Goal: Navigation & Orientation: Understand site structure

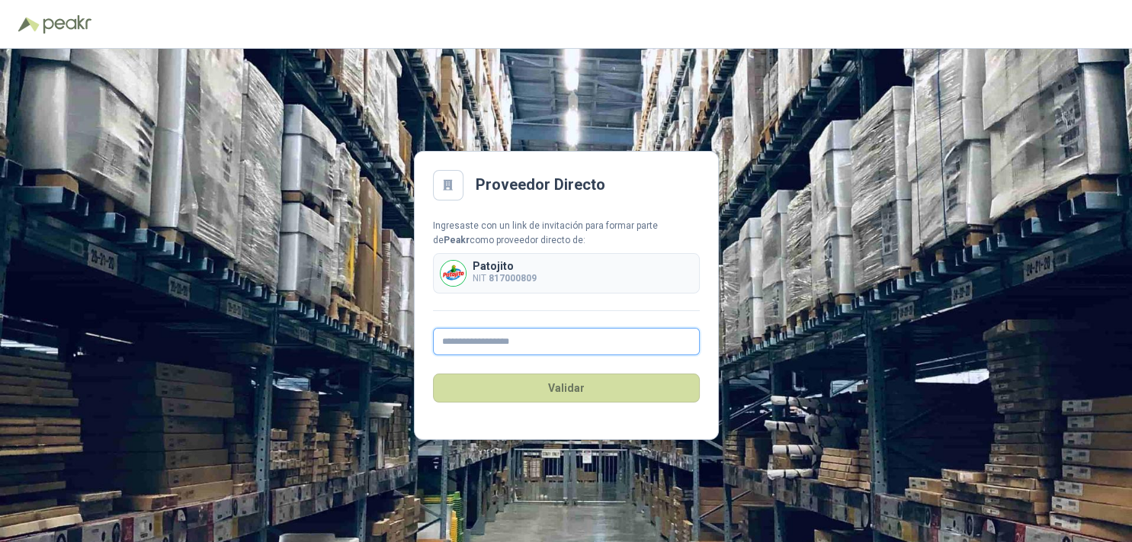
click at [474, 335] on input "text" at bounding box center [566, 341] width 267 height 27
type input "**********"
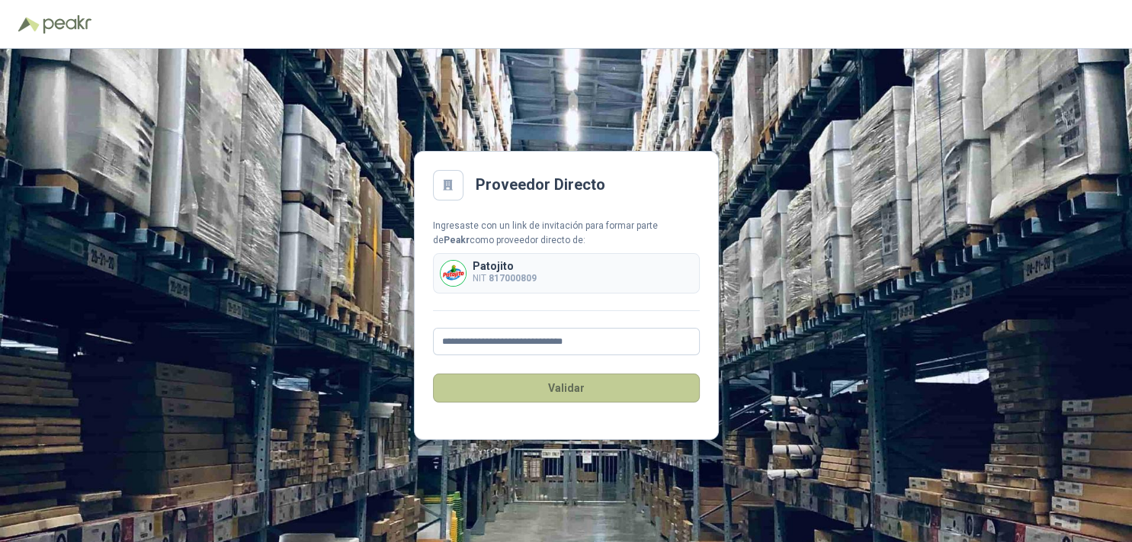
click at [567, 389] on button "Validar" at bounding box center [566, 388] width 267 height 29
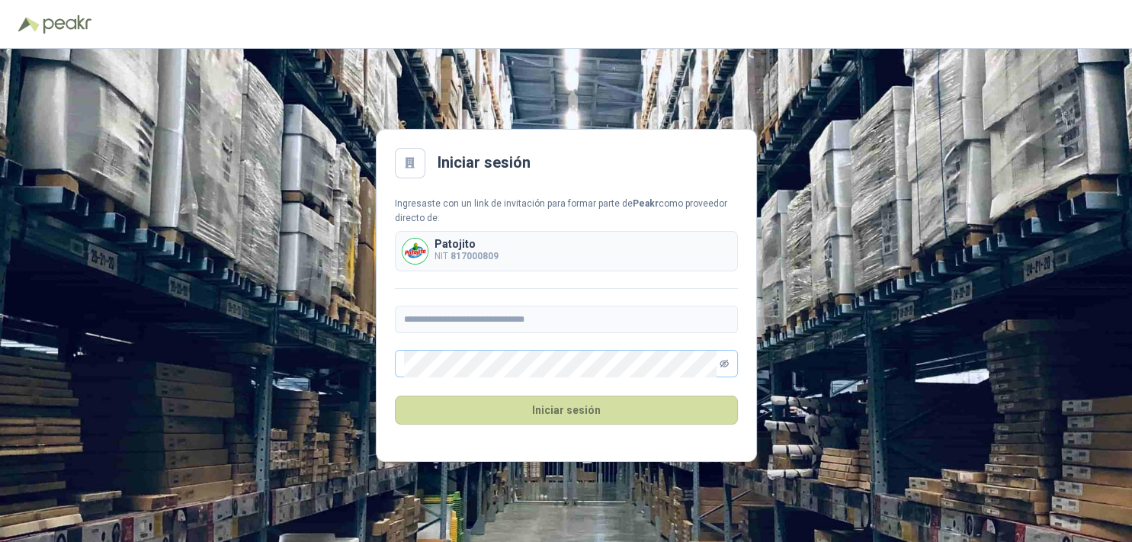
click at [721, 361] on icon "eye-invisible" at bounding box center [724, 363] width 9 height 9
click at [560, 411] on button "Iniciar sesión" at bounding box center [566, 410] width 343 height 29
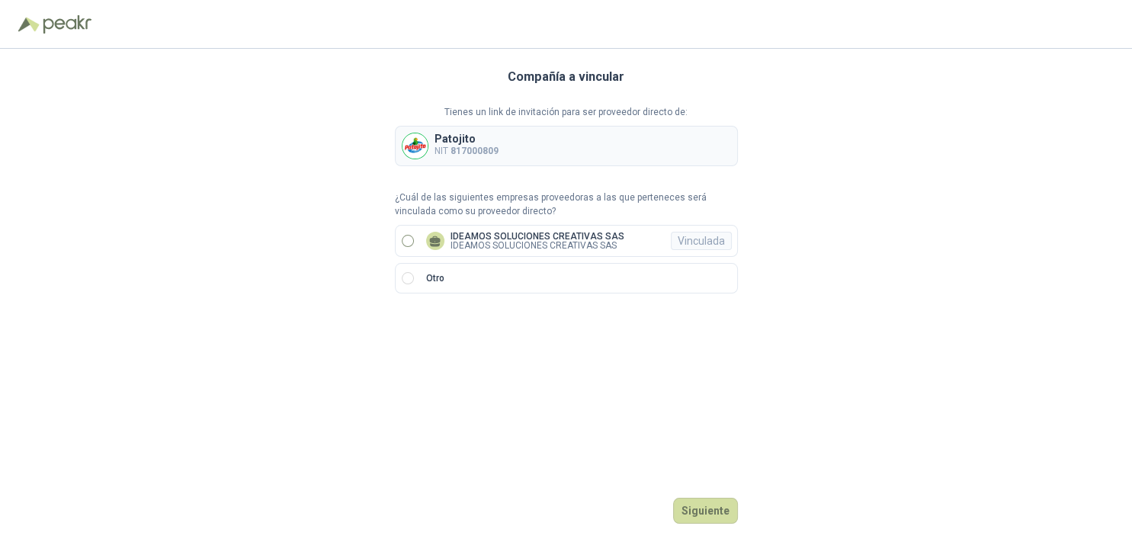
click at [536, 242] on p "IDEAMOS SOLUCIONES CREATIVAS SAS" at bounding box center [538, 245] width 174 height 9
click at [702, 511] on button "Ingresar" at bounding box center [708, 511] width 60 height 26
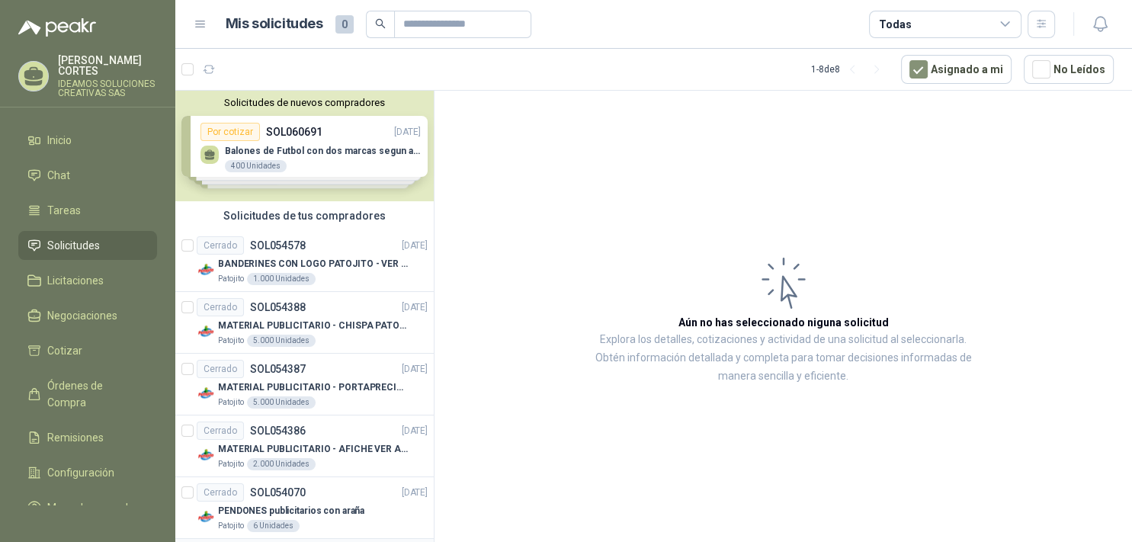
scroll to position [197, 0]
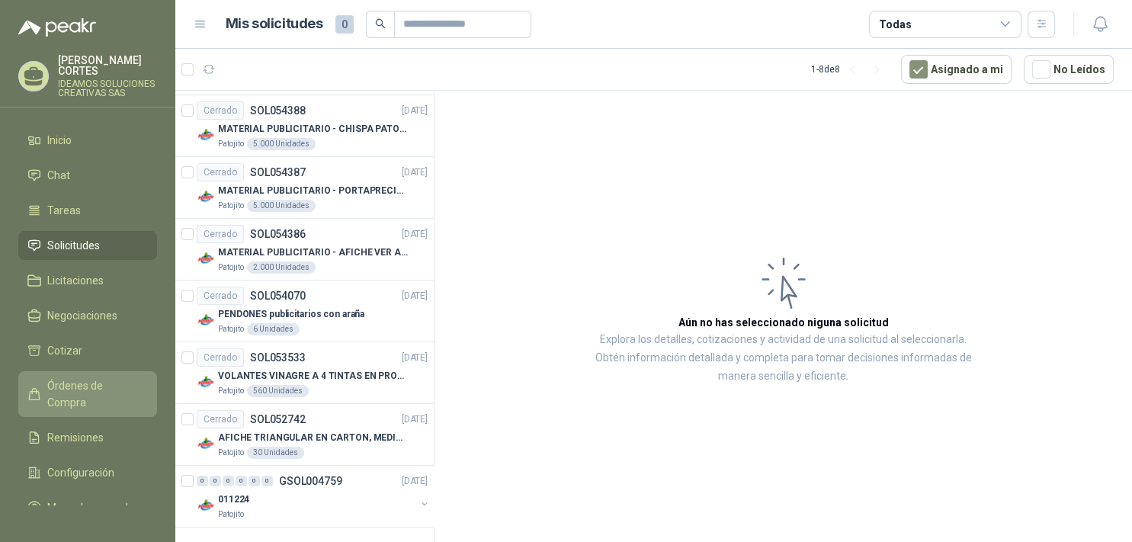
click at [56, 377] on span "Órdenes de Compra" at bounding box center [94, 394] width 95 height 34
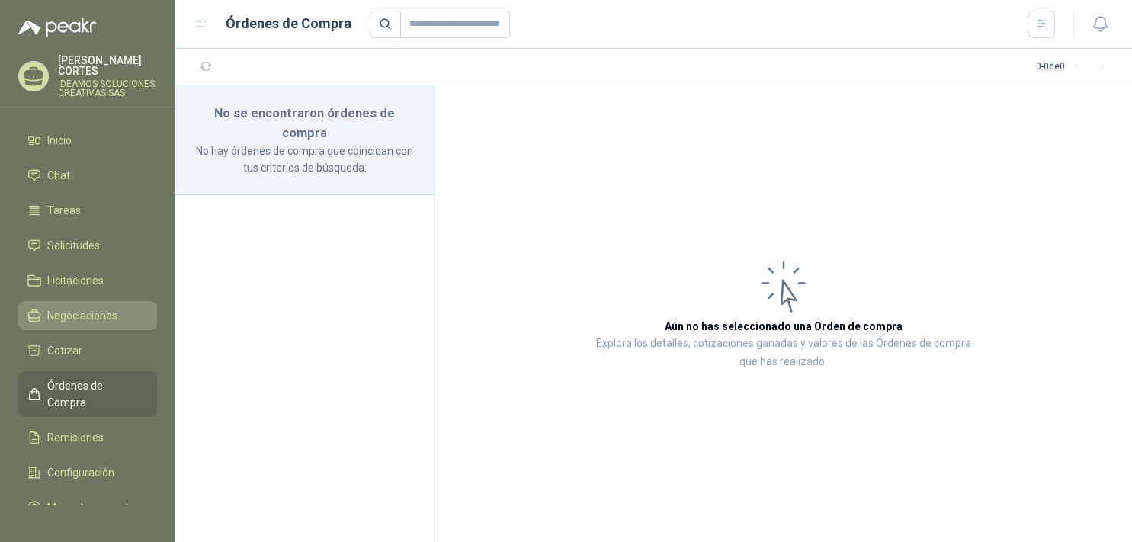
click at [53, 307] on span "Negociaciones" at bounding box center [82, 315] width 70 height 17
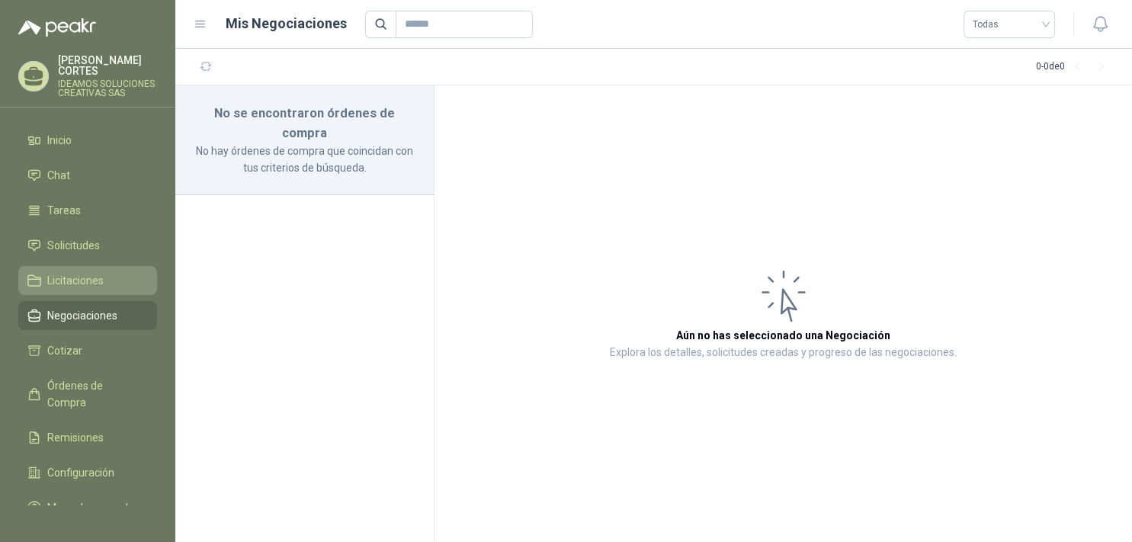
click at [57, 272] on span "Licitaciones" at bounding box center [75, 280] width 56 height 17
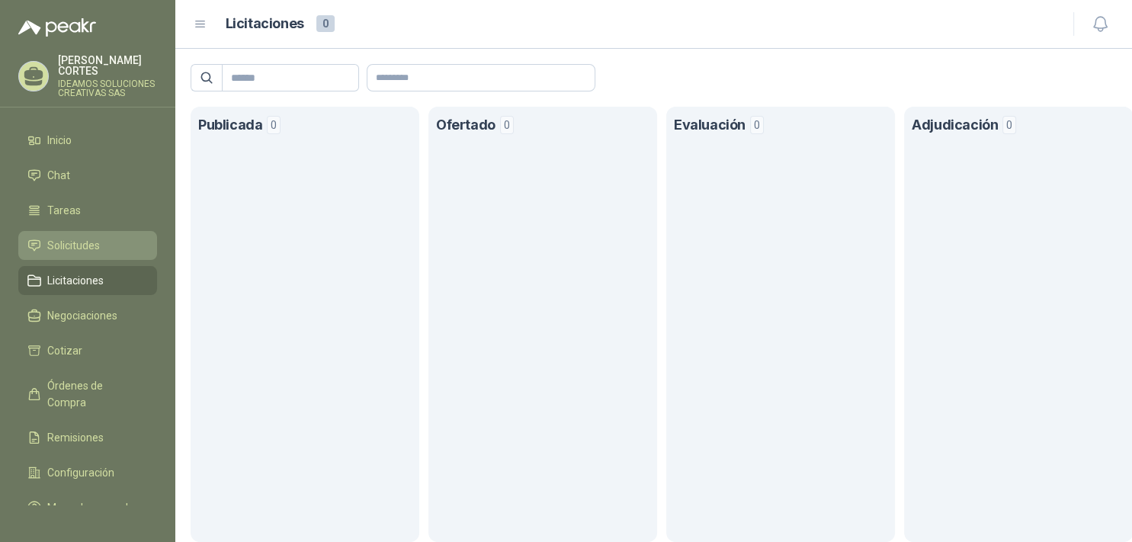
click at [92, 237] on span "Solicitudes" at bounding box center [73, 245] width 53 height 17
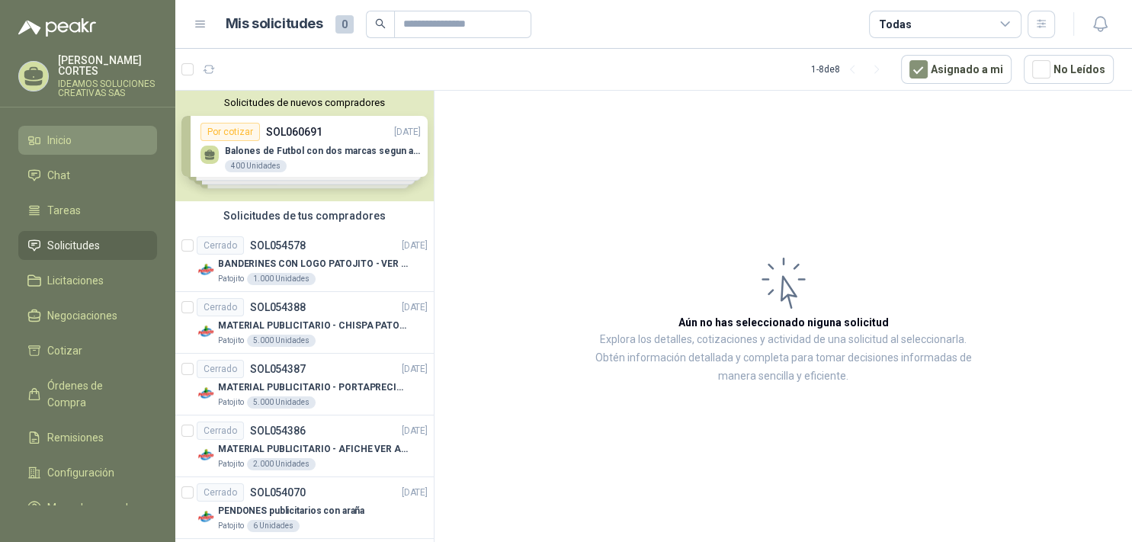
click at [60, 132] on span "Inicio" at bounding box center [59, 140] width 24 height 17
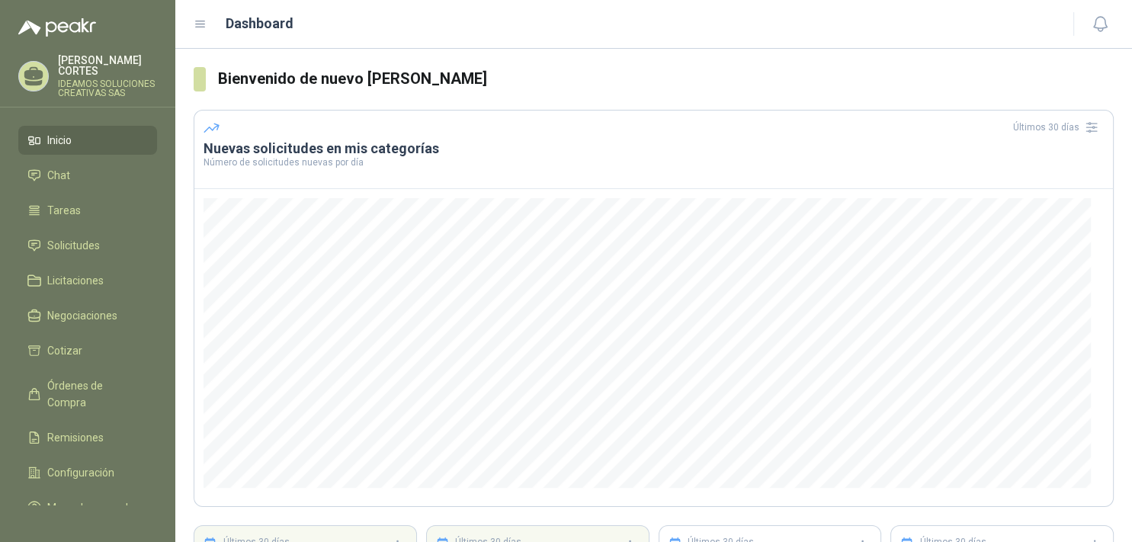
scroll to position [144, 0]
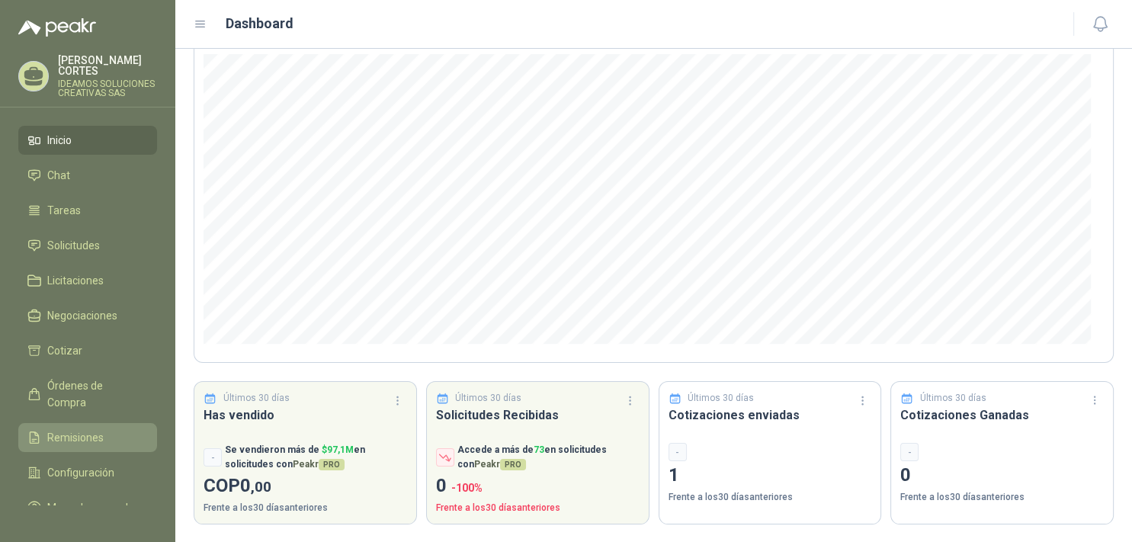
click at [63, 429] on span "Remisiones" at bounding box center [75, 437] width 56 height 17
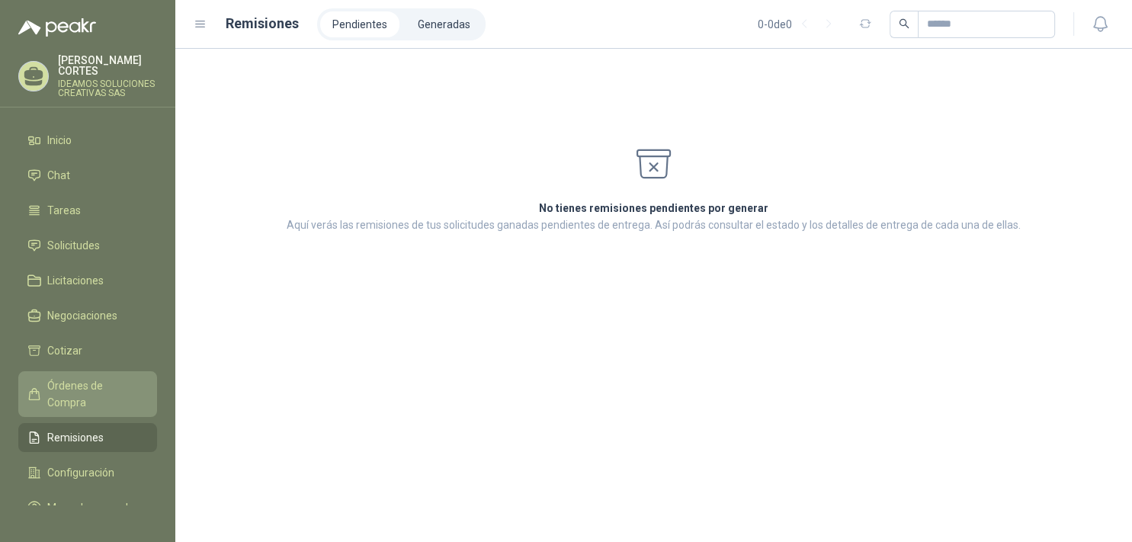
click at [44, 377] on li "Órdenes de Compra" at bounding box center [87, 394] width 120 height 34
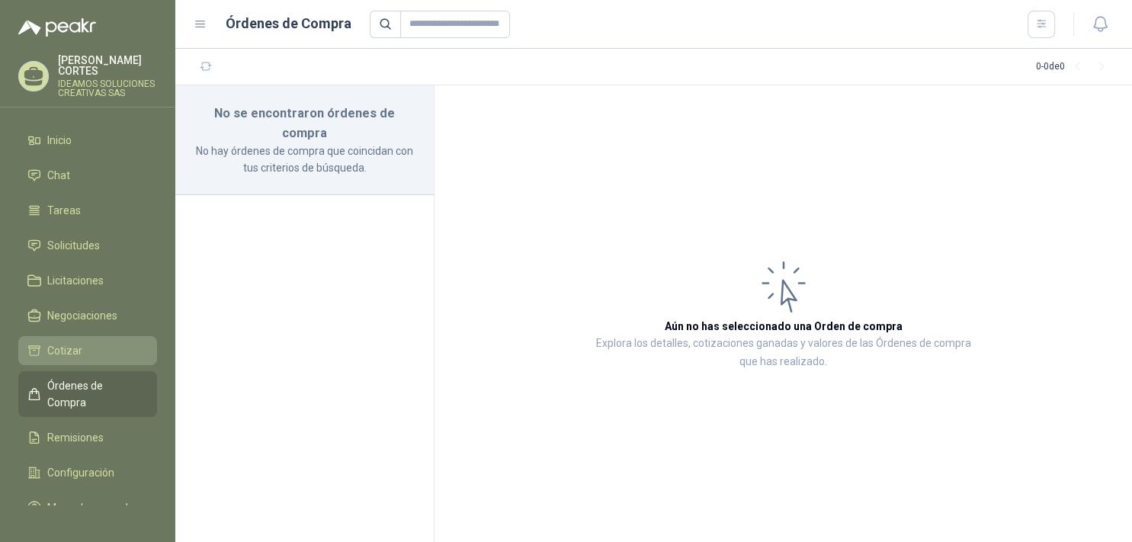
click at [49, 342] on span "Cotizar" at bounding box center [64, 350] width 35 height 17
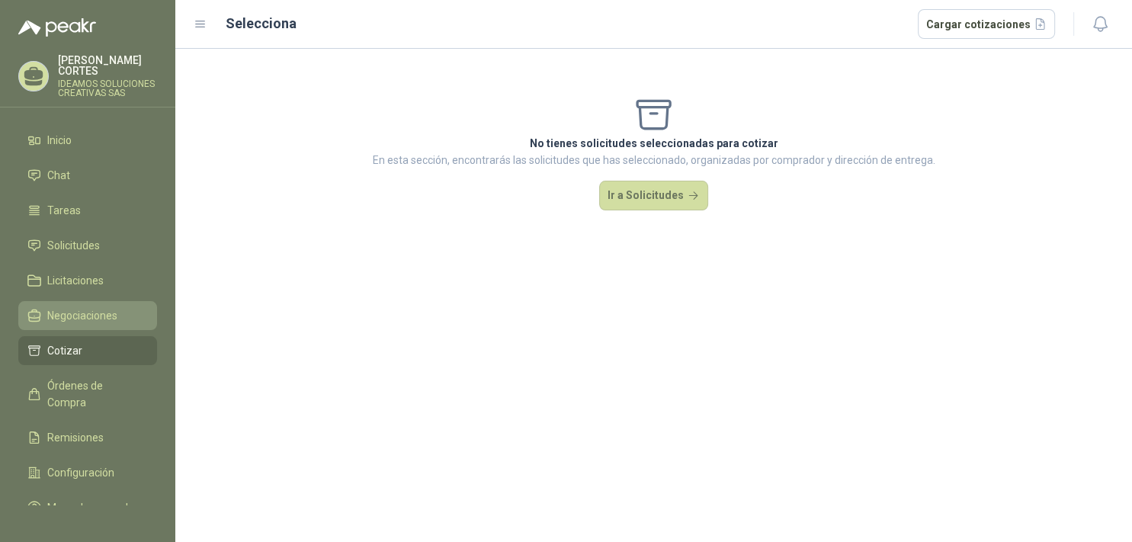
click at [84, 307] on span "Negociaciones" at bounding box center [82, 315] width 70 height 17
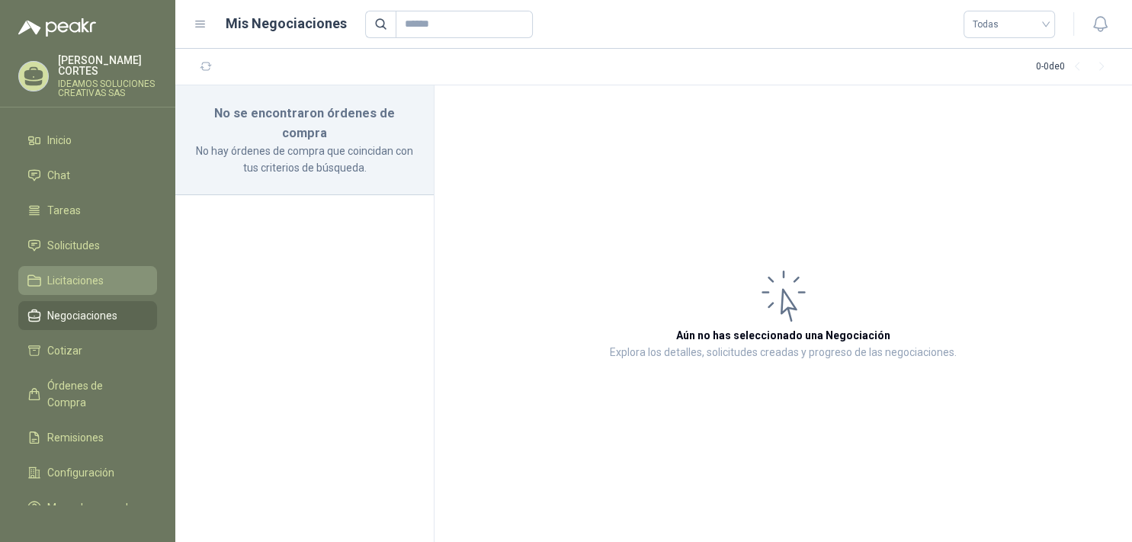
click at [58, 275] on span "Licitaciones" at bounding box center [75, 280] width 56 height 17
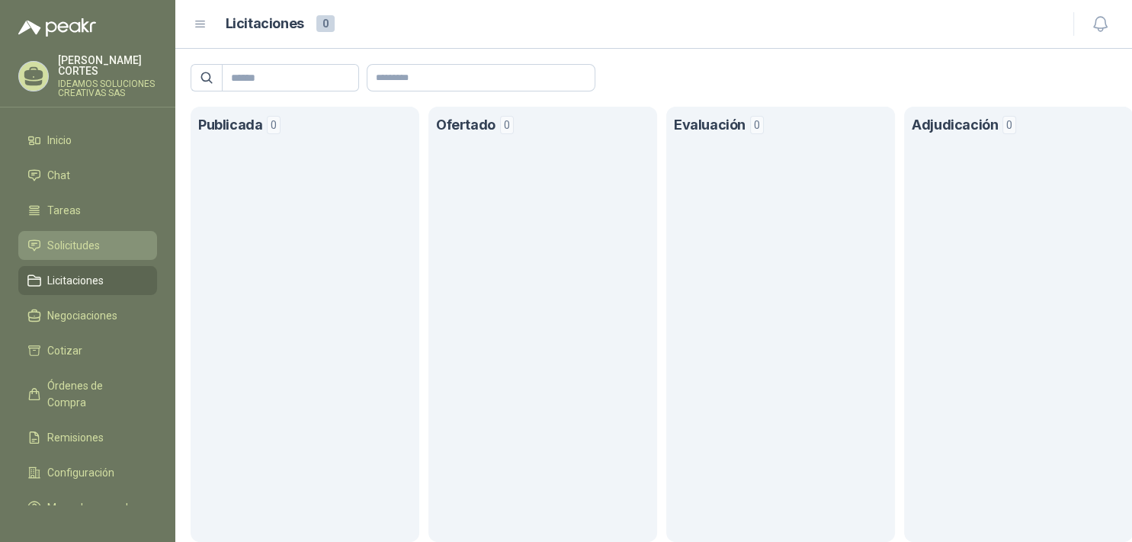
click at [63, 237] on span "Solicitudes" at bounding box center [73, 245] width 53 height 17
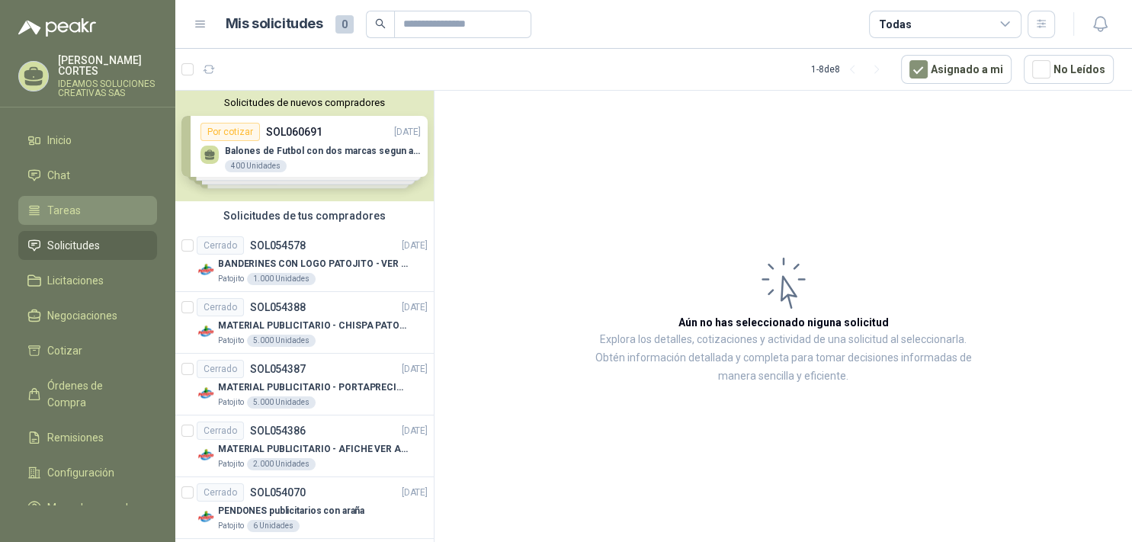
click at [52, 202] on span "Tareas" at bounding box center [64, 210] width 34 height 17
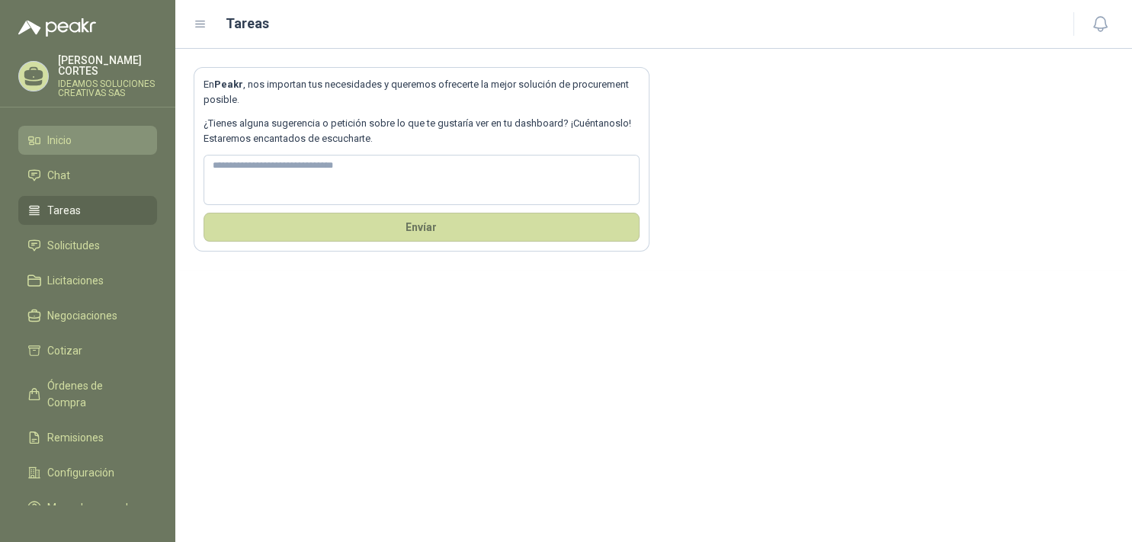
click at [66, 136] on span "Inicio" at bounding box center [59, 140] width 24 height 17
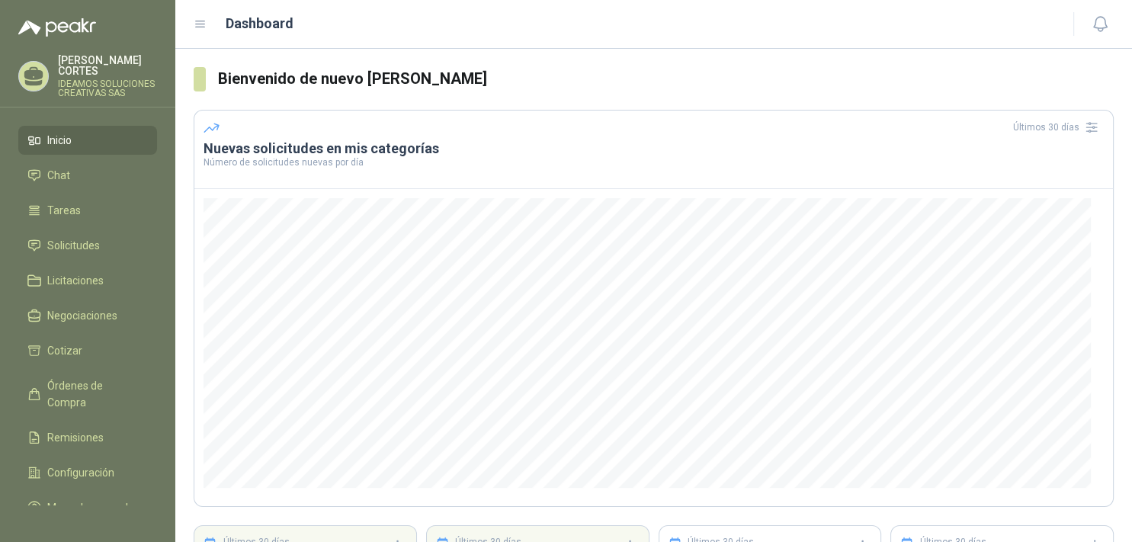
click at [200, 23] on icon at bounding box center [201, 25] width 14 height 14
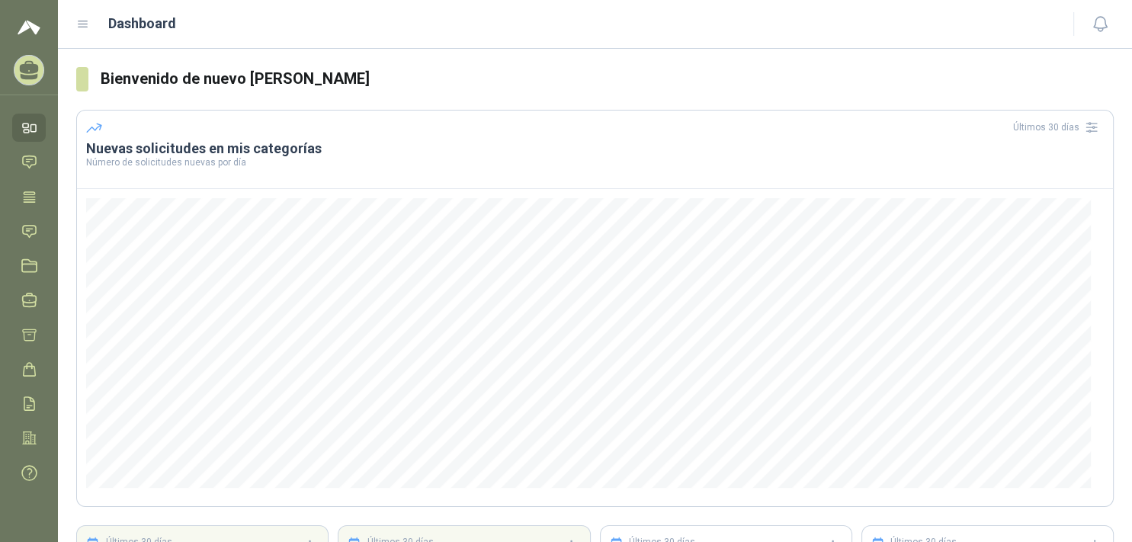
click at [89, 24] on icon at bounding box center [83, 25] width 14 height 14
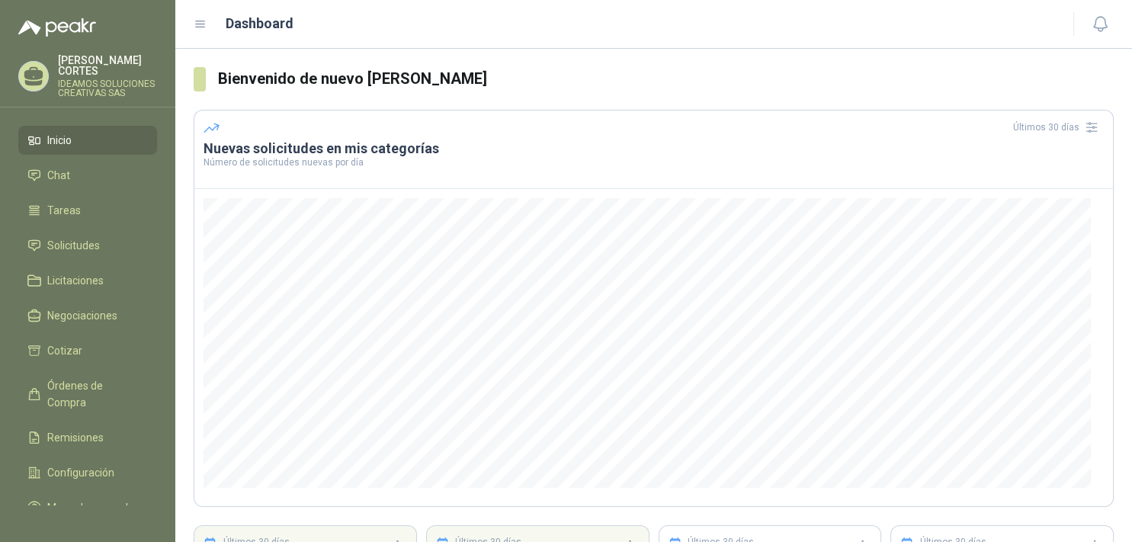
click at [102, 79] on p "IDEAMOS SOLUCIONES CREATIVAS SAS" at bounding box center [107, 88] width 99 height 18
